Goal: Navigation & Orientation: Understand site structure

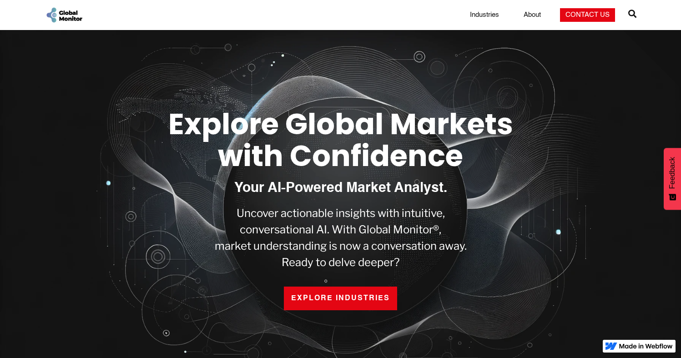
click at [534, 15] on link "About" at bounding box center [532, 14] width 28 height 9
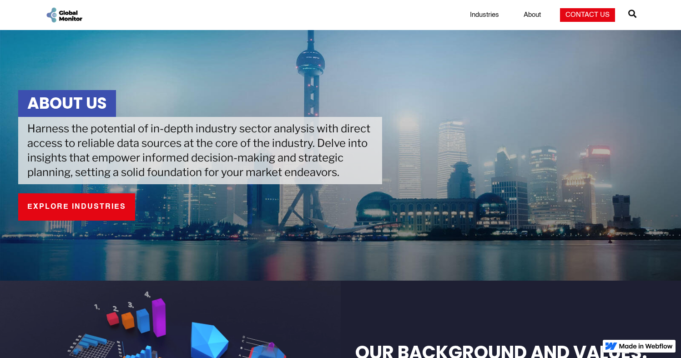
click at [479, 18] on link "Industries" at bounding box center [485, 14] width 40 height 9
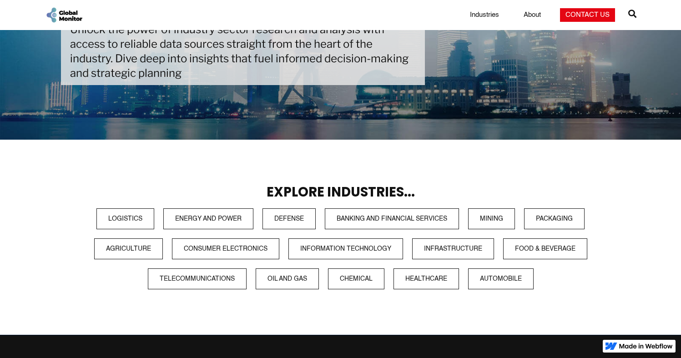
scroll to position [114, 0]
